Goal: Task Accomplishment & Management: Use online tool/utility

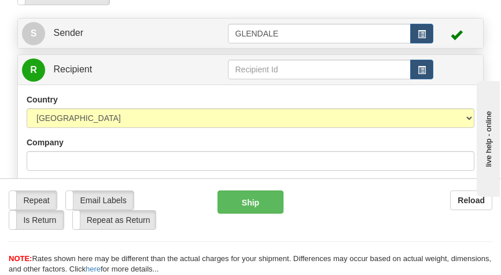
scroll to position [116, 0]
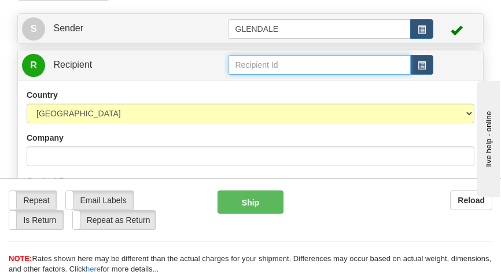
click at [253, 64] on input "text" at bounding box center [319, 65] width 183 height 20
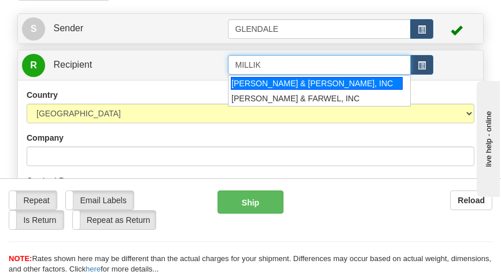
click at [289, 83] on div "MILLIKEN & FARREL, INC" at bounding box center [317, 83] width 172 height 13
type input "MILLIKEN & FARREL, INC"
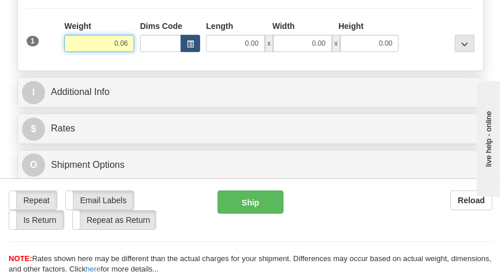
scroll to position [992, 0]
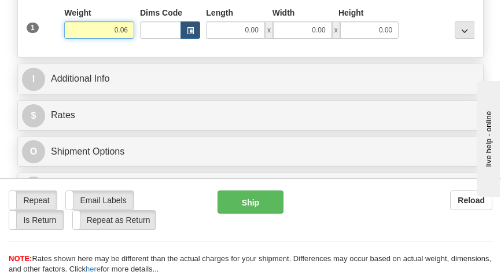
type input "0.06"
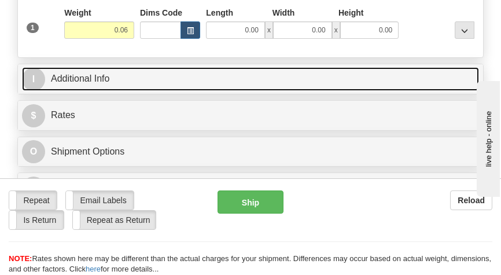
click at [405, 91] on link "I Additional Info" at bounding box center [250, 79] width 457 height 24
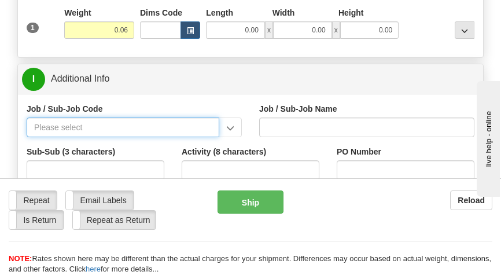
click at [61, 130] on input "Job / Sub-Job Code" at bounding box center [123, 127] width 193 height 20
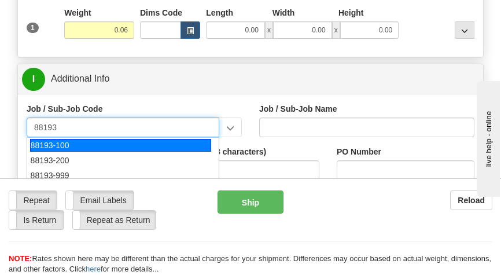
scroll to position [58, 0]
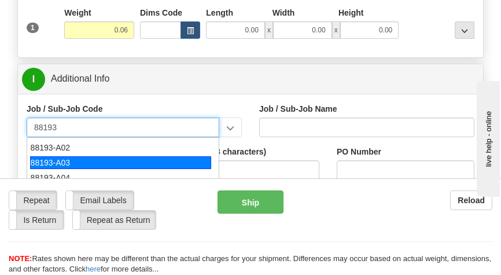
click at [69, 161] on div "88193-A03" at bounding box center [120, 162] width 181 height 13
type input "88193-A03"
type input "PELICAN SOLAR - LAND-LEASE PAYMENTS"
type input "88193-A03"
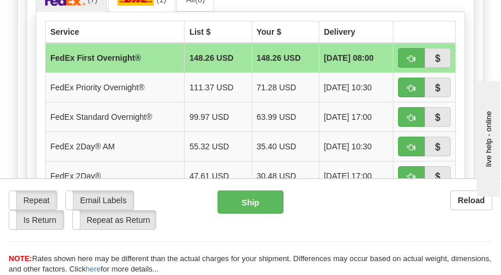
scroll to position [1397, 0]
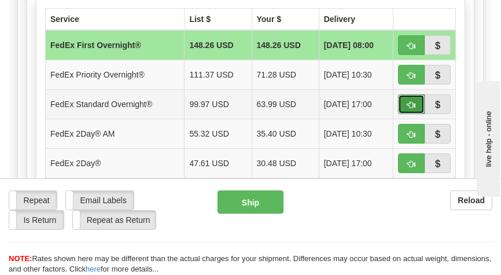
click at [408, 104] on span "button" at bounding box center [411, 105] width 8 height 8
type input "05"
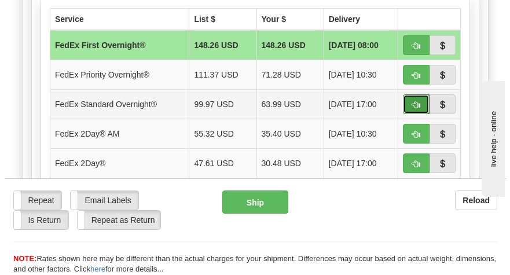
scroll to position [1421, 0]
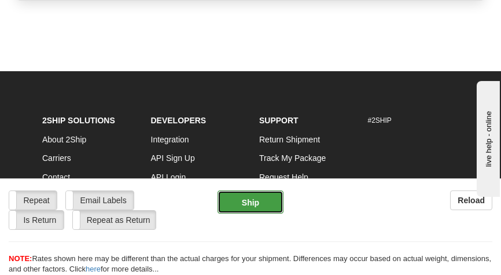
click at [255, 200] on button "Ship" at bounding box center [251, 201] width 66 height 23
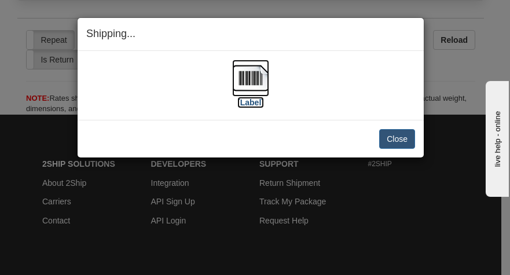
click at [241, 82] on img at bounding box center [250, 78] width 37 height 37
click at [400, 139] on button "Close" at bounding box center [397, 139] width 36 height 20
